Goal: Find contact information: Find contact information

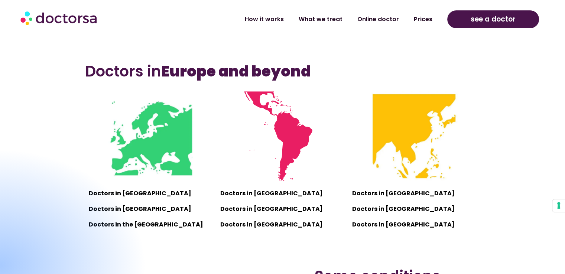
scroll to position [483, 0]
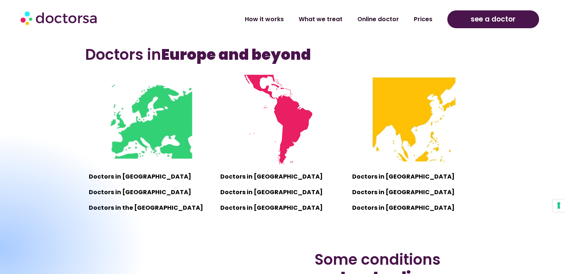
click at [130, 176] on div at bounding box center [0, 248] width 294 height 233
drag, startPoint x: 126, startPoint y: 175, endPoint x: 133, endPoint y: 172, distance: 7.5
click at [126, 175] on div at bounding box center [0, 248] width 294 height 233
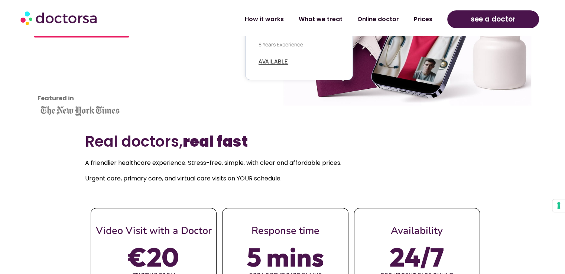
scroll to position [186, 0]
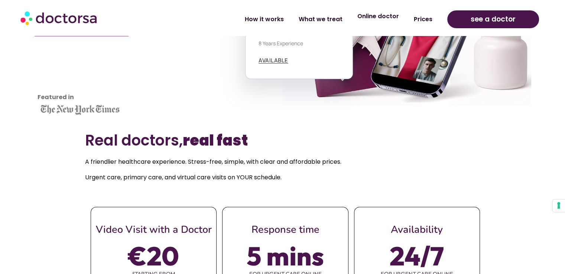
click at [393, 16] on link "Online doctor" at bounding box center [378, 16] width 56 height 17
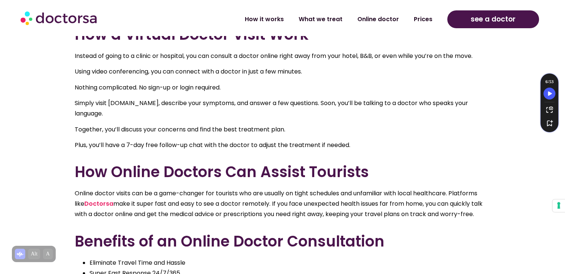
scroll to position [446, 0]
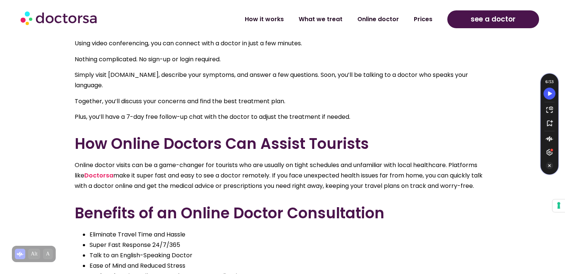
click at [550, 162] on icon "Turn Off Speechify button" at bounding box center [549, 165] width 7 height 7
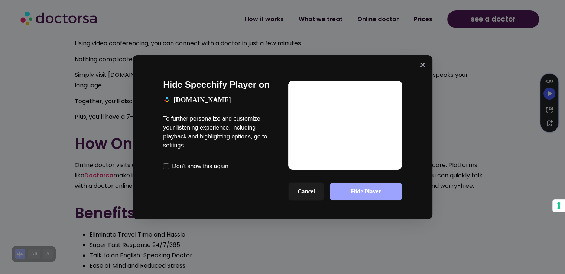
click at [352, 196] on button "Hide Player" at bounding box center [366, 192] width 72 height 18
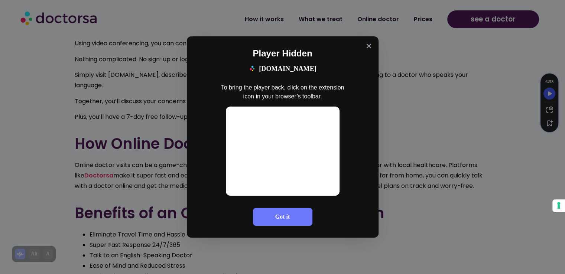
drag, startPoint x: 306, startPoint y: 217, endPoint x: 340, endPoint y: 203, distance: 37.0
click at [307, 217] on button "Got it" at bounding box center [282, 217] width 59 height 18
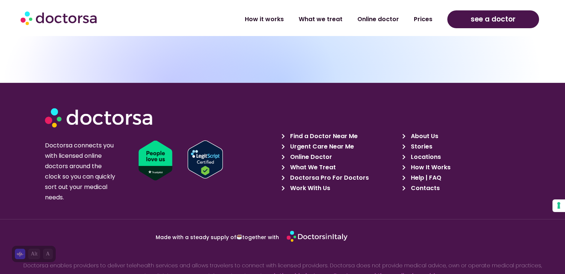
scroll to position [3135, 0]
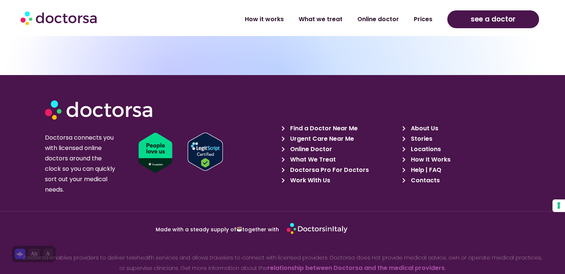
click at [435, 175] on span "Contacts" at bounding box center [424, 180] width 31 height 10
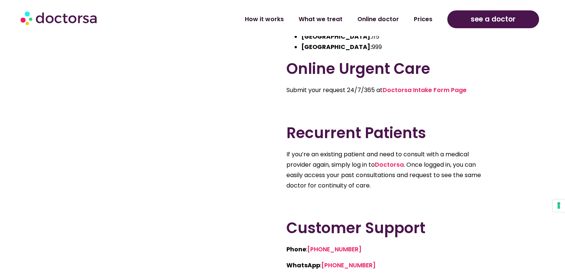
scroll to position [149, 0]
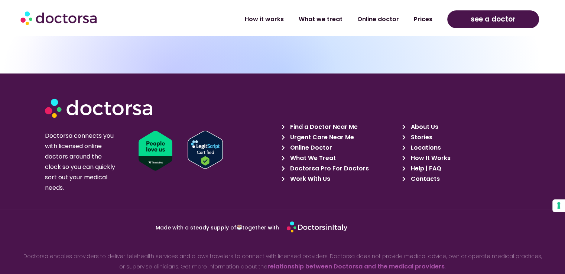
scroll to position [2562, 0]
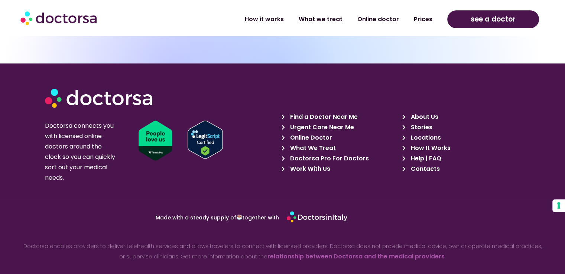
click at [282, 146] on icon at bounding box center [285, 148] width 7 height 5
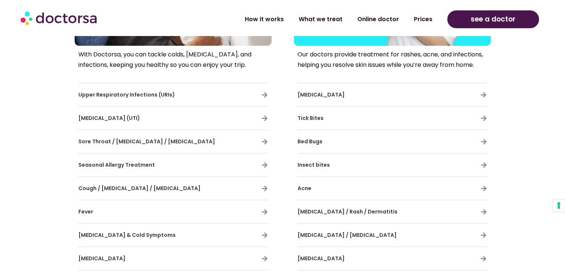
scroll to position [409, 0]
